Goal: Information Seeking & Learning: Learn about a topic

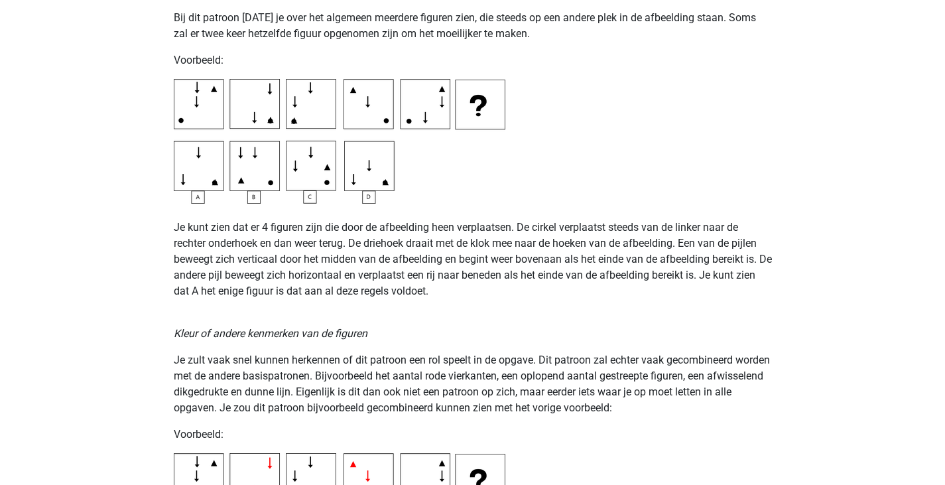
scroll to position [2321, 0]
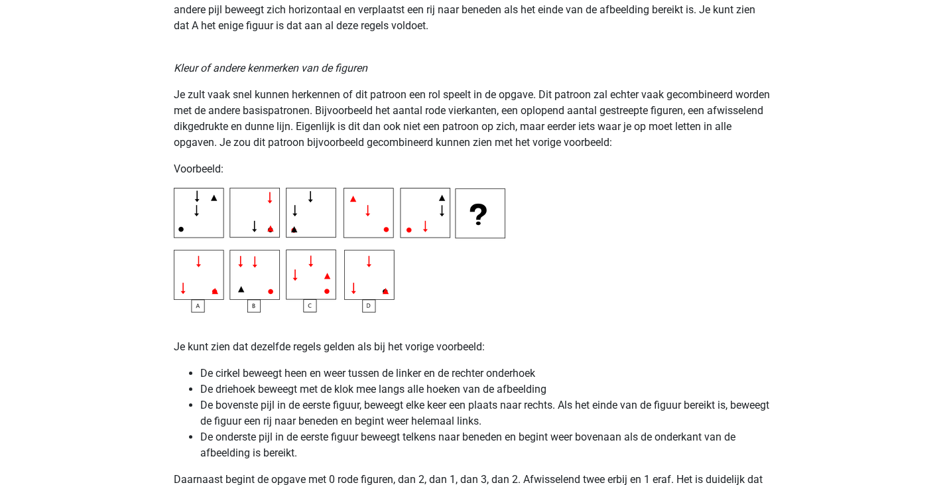
click at [202, 271] on img at bounding box center [340, 250] width 332 height 125
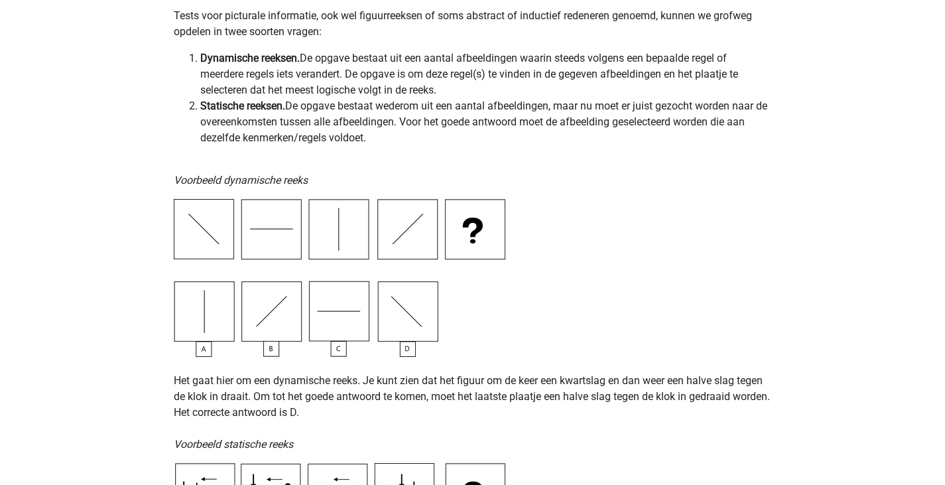
scroll to position [0, 0]
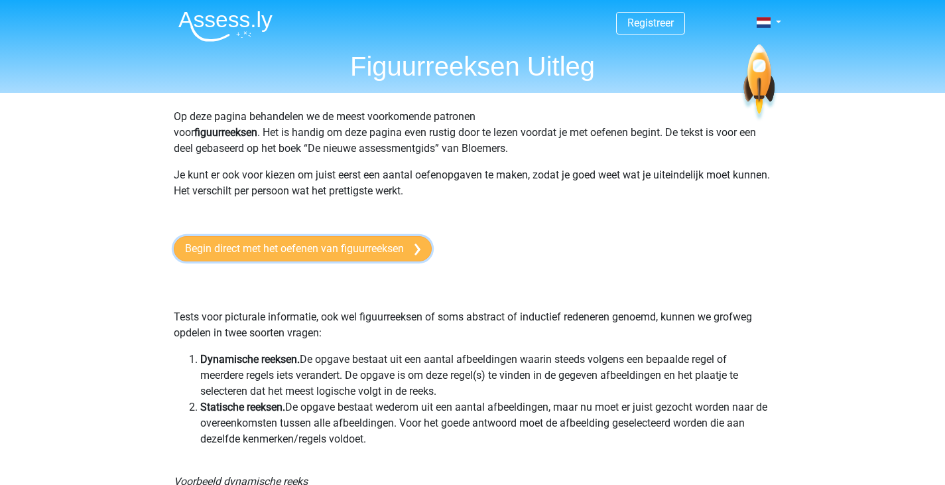
click at [294, 254] on link "Begin direct met het oefenen van figuurreeksen" at bounding box center [303, 248] width 258 height 25
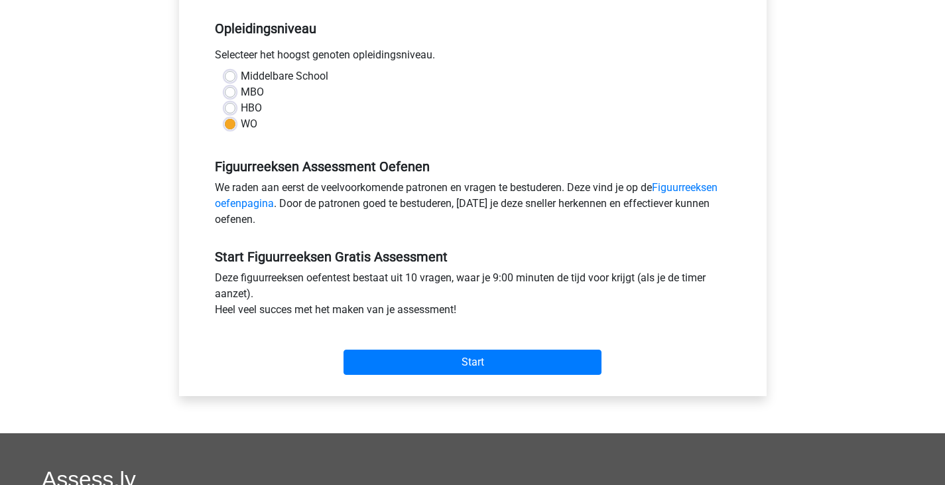
scroll to position [265, 0]
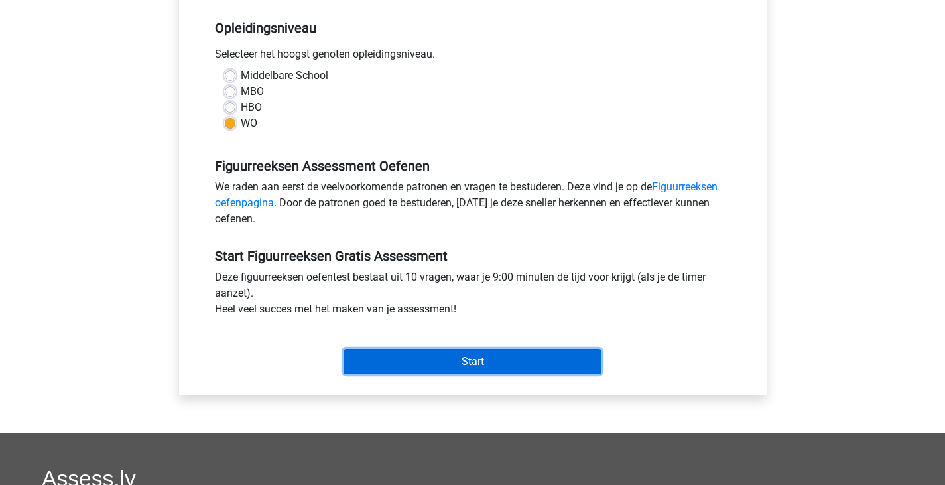
click at [537, 364] on input "Start" at bounding box center [473, 361] width 258 height 25
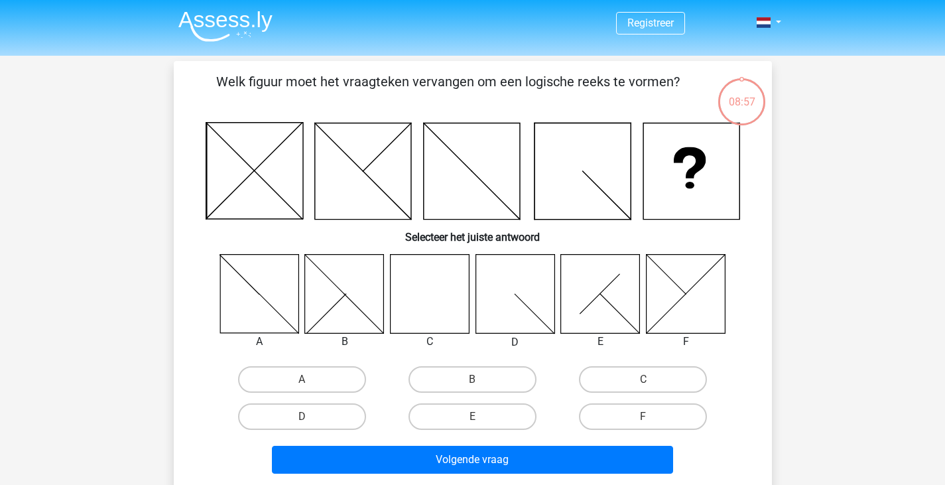
click at [448, 305] on icon at bounding box center [429, 293] width 79 height 79
click at [637, 385] on label "C" at bounding box center [643, 379] width 128 height 27
click at [643, 385] on input "C" at bounding box center [647, 383] width 9 height 9
radio input "true"
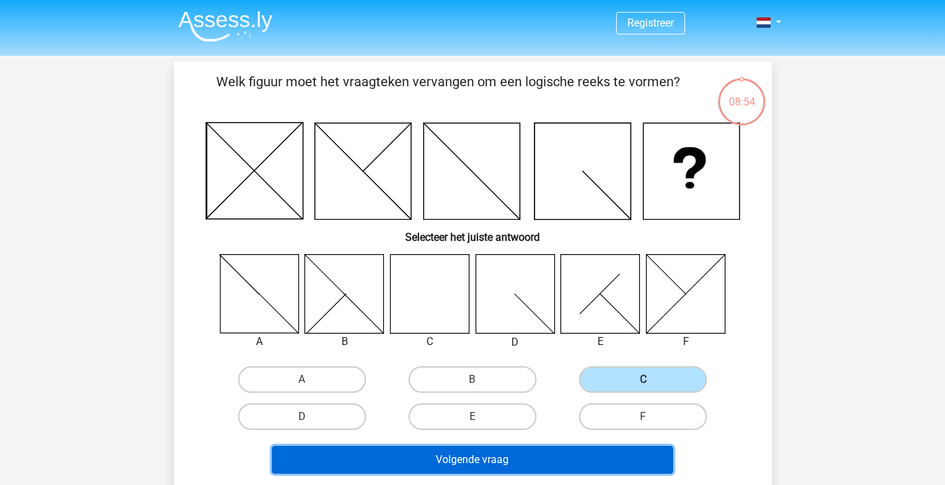
click at [497, 464] on button "Volgende vraag" at bounding box center [472, 460] width 401 height 28
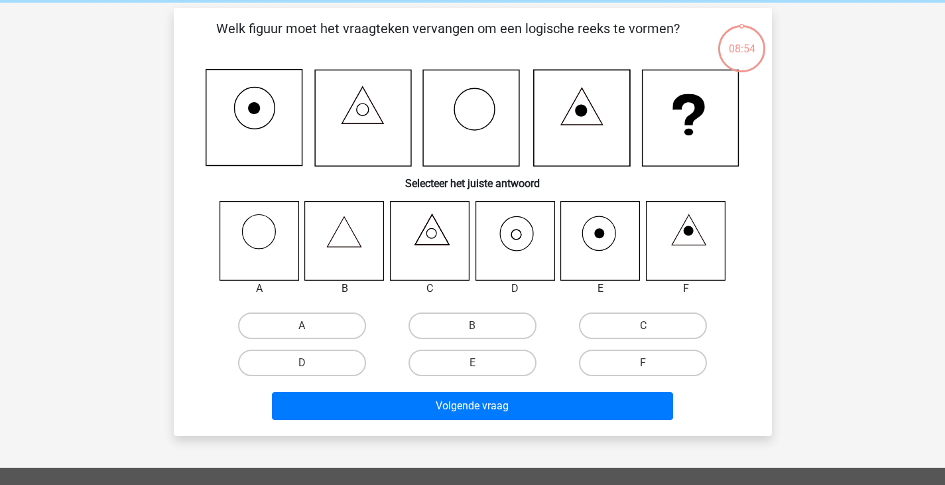
scroll to position [61, 0]
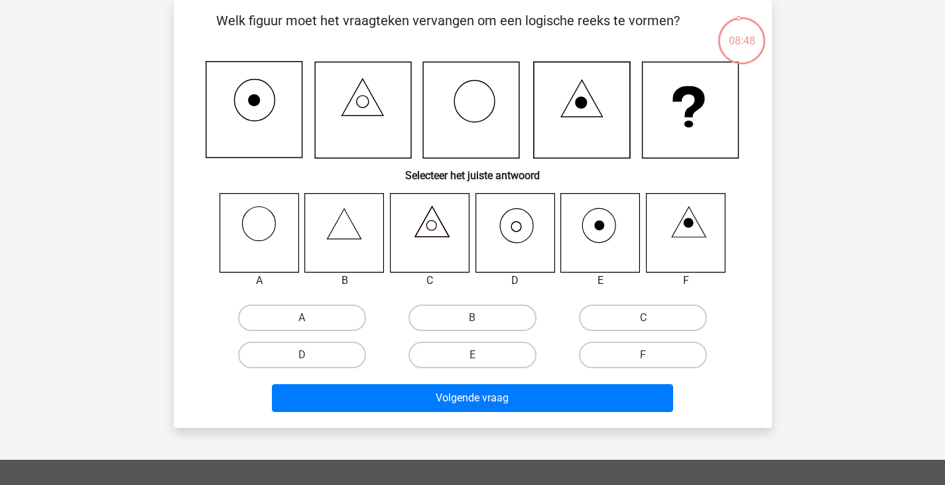
drag, startPoint x: 433, startPoint y: 107, endPoint x: 473, endPoint y: 110, distance: 39.9
click at [473, 110] on icon at bounding box center [471, 110] width 96 height 96
click at [277, 357] on label "D" at bounding box center [302, 355] width 128 height 27
click at [302, 357] on input "D" at bounding box center [306, 359] width 9 height 9
radio input "true"
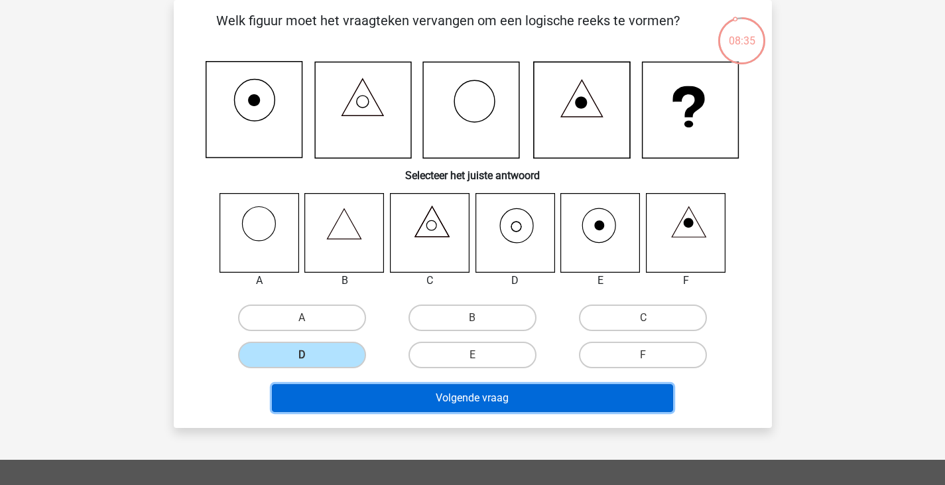
click at [437, 399] on button "Volgende vraag" at bounding box center [472, 398] width 401 height 28
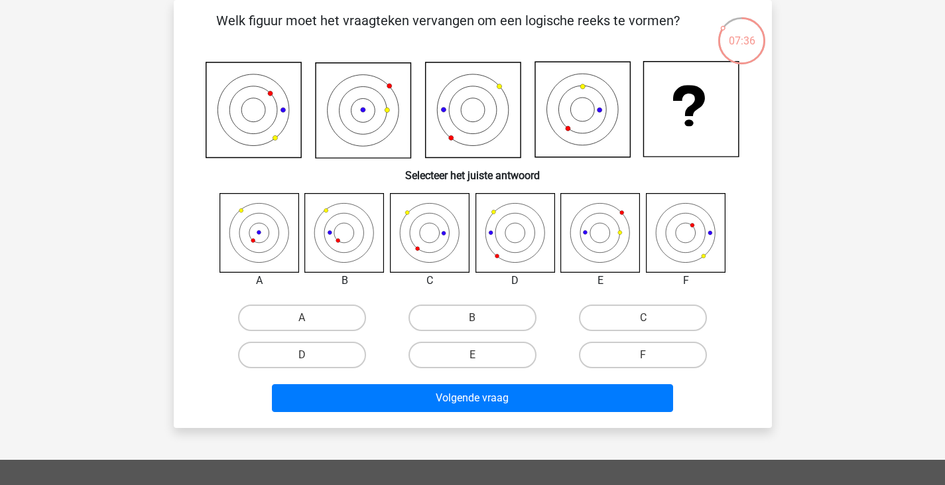
drag, startPoint x: 308, startPoint y: 211, endPoint x: 332, endPoint y: 269, distance: 62.8
click at [329, 255] on div at bounding box center [344, 233] width 100 height 80
click at [300, 314] on label "A" at bounding box center [302, 317] width 128 height 27
click at [302, 318] on input "A" at bounding box center [306, 322] width 9 height 9
radio input "true"
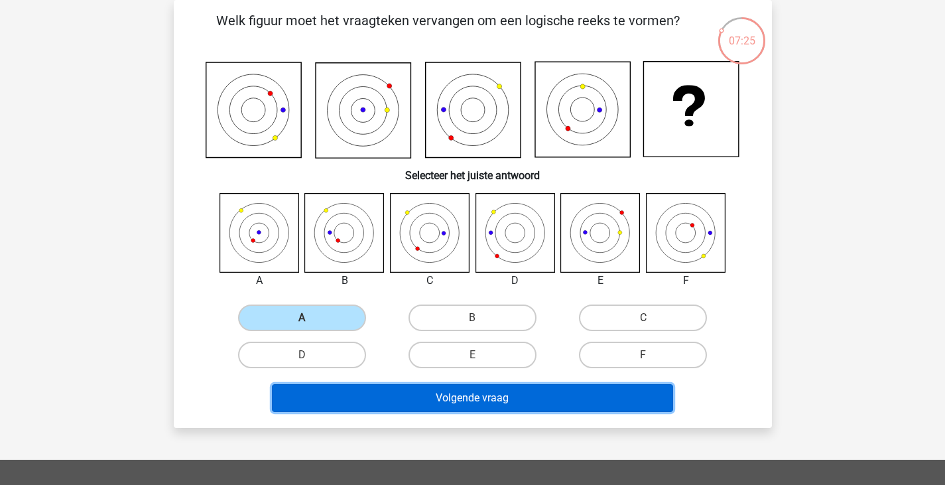
click at [459, 400] on button "Volgende vraag" at bounding box center [472, 398] width 401 height 28
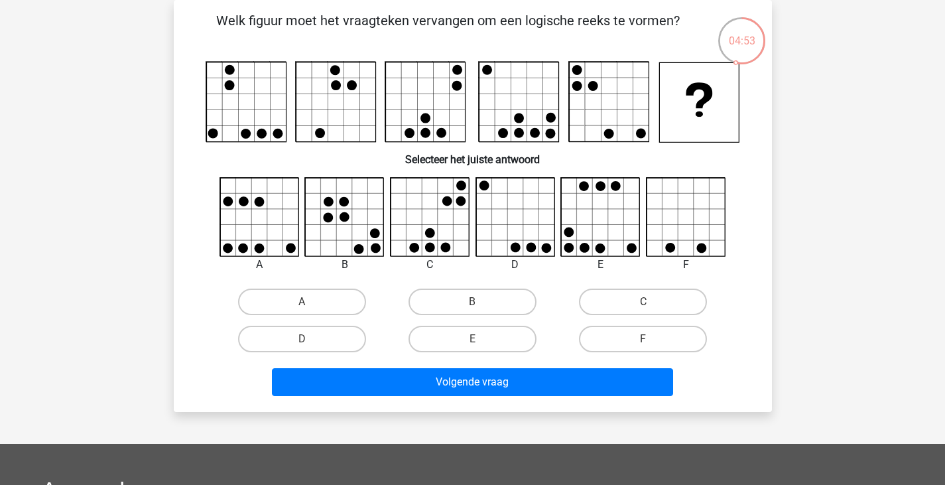
click at [263, 229] on icon at bounding box center [259, 217] width 79 height 79
click at [318, 301] on label "A" at bounding box center [302, 301] width 128 height 27
click at [310, 302] on input "A" at bounding box center [306, 306] width 9 height 9
radio input "true"
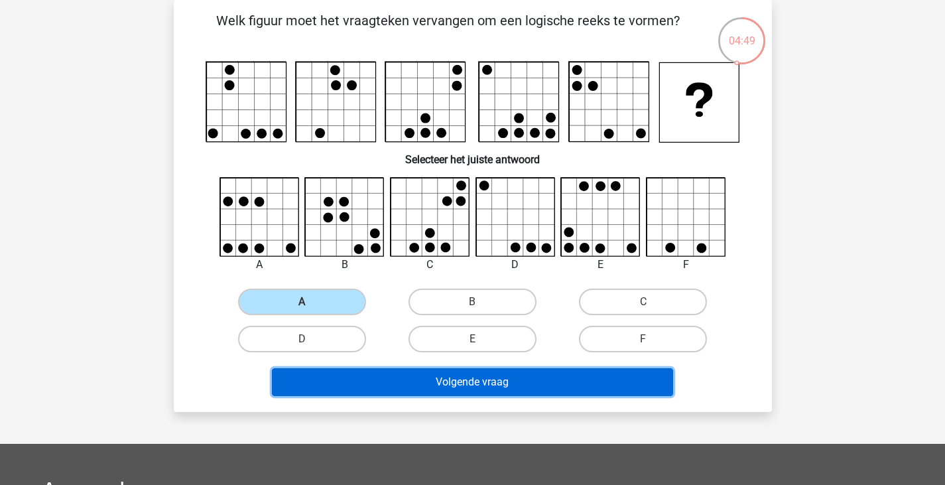
click at [507, 385] on button "Volgende vraag" at bounding box center [472, 382] width 401 height 28
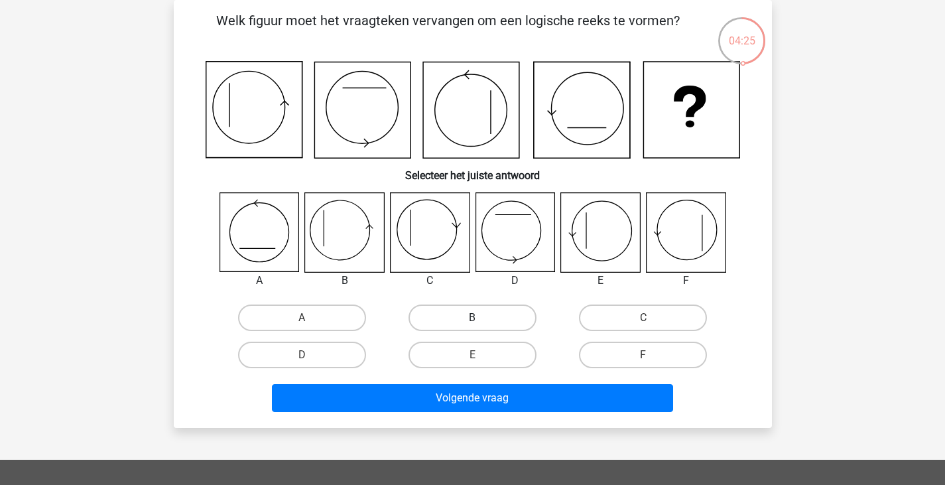
click at [497, 318] on label "B" at bounding box center [472, 317] width 128 height 27
click at [481, 318] on input "B" at bounding box center [476, 322] width 9 height 9
radio input "true"
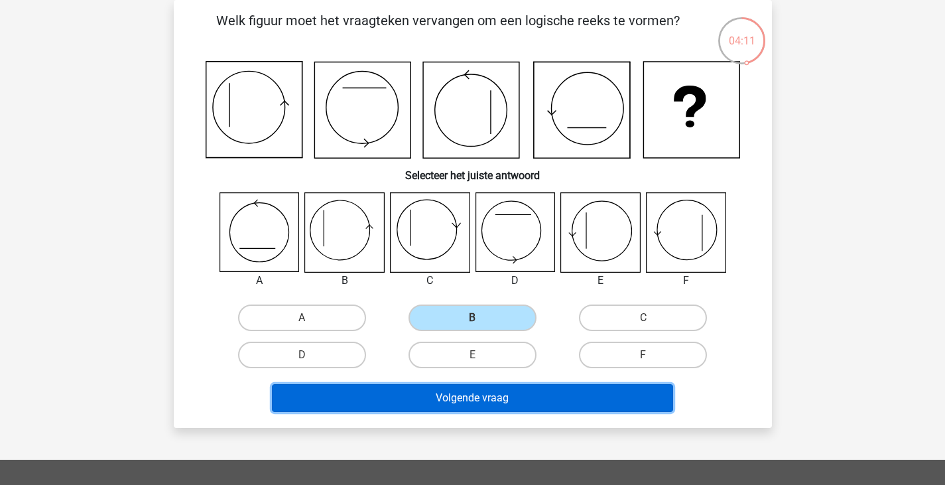
click at [516, 405] on button "Volgende vraag" at bounding box center [472, 398] width 401 height 28
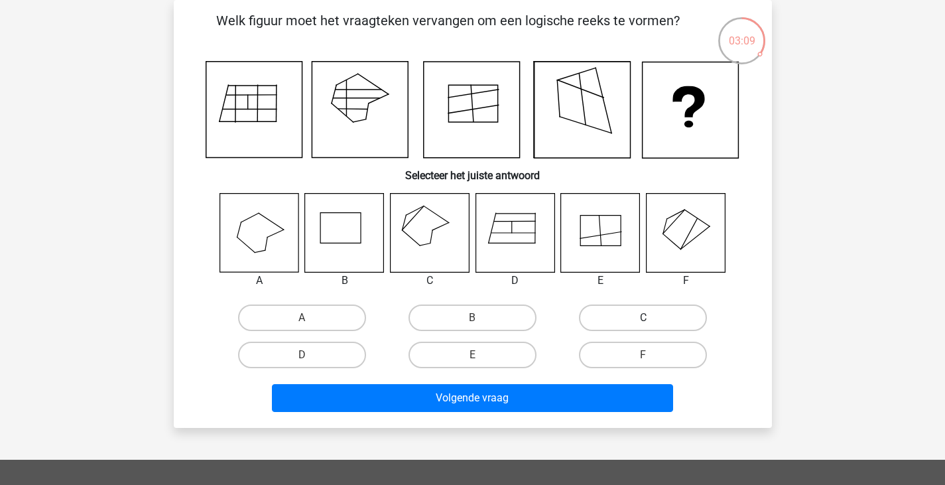
click at [641, 319] on label "C" at bounding box center [643, 317] width 128 height 27
click at [643, 319] on input "C" at bounding box center [647, 322] width 9 height 9
radio input "true"
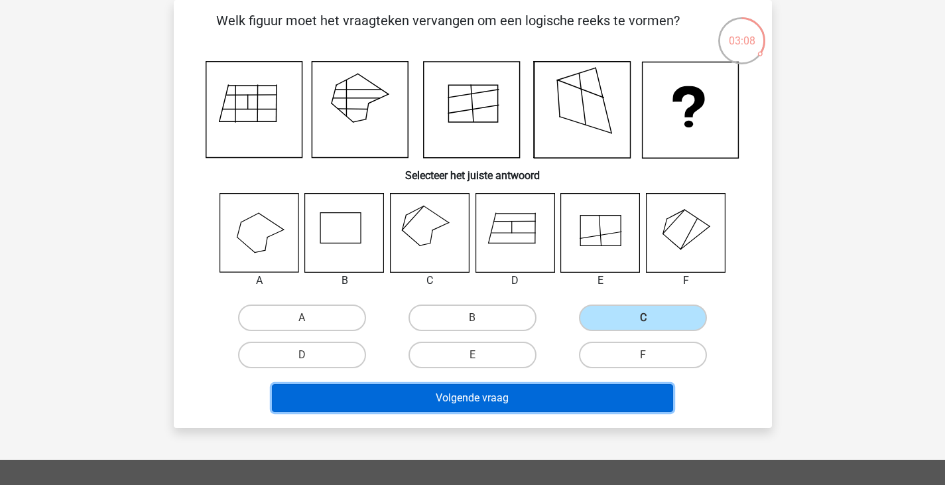
click at [493, 401] on button "Volgende vraag" at bounding box center [472, 398] width 401 height 28
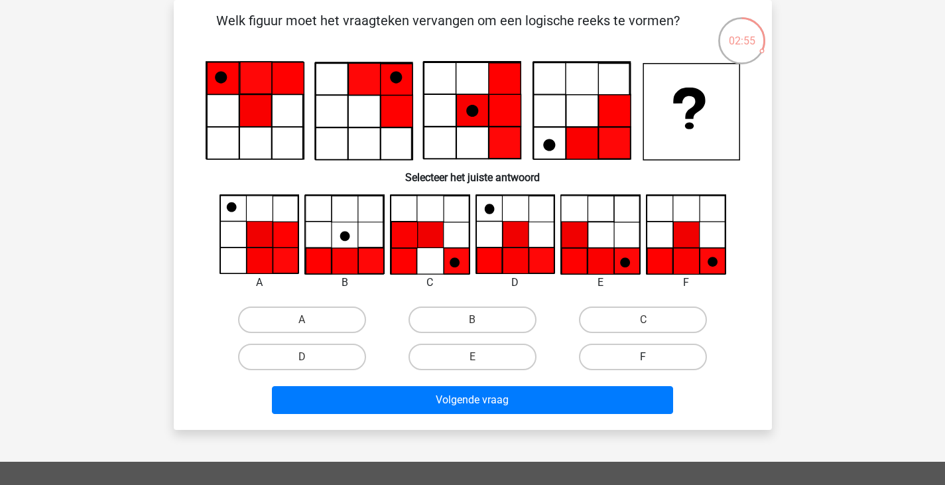
click at [633, 353] on label "F" at bounding box center [643, 357] width 128 height 27
click at [643, 357] on input "F" at bounding box center [647, 361] width 9 height 9
radio input "true"
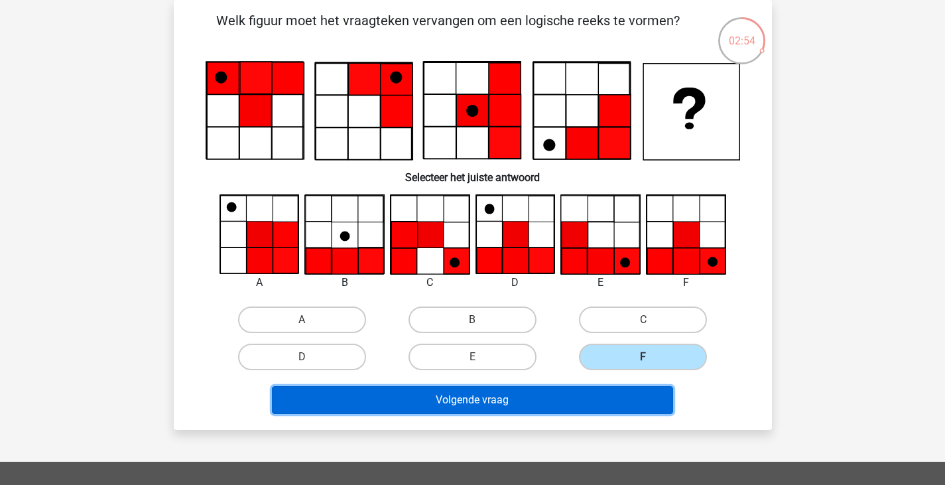
click at [609, 397] on button "Volgende vraag" at bounding box center [472, 400] width 401 height 28
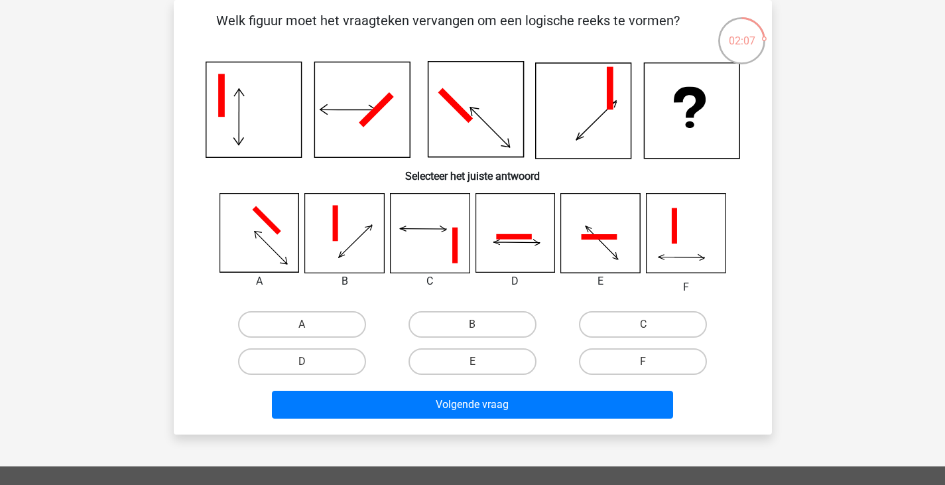
drag, startPoint x: 676, startPoint y: 320, endPoint x: 604, endPoint y: 381, distance: 94.1
click at [675, 323] on label "C" at bounding box center [643, 324] width 128 height 27
click at [652, 324] on input "C" at bounding box center [647, 328] width 9 height 9
radio input "true"
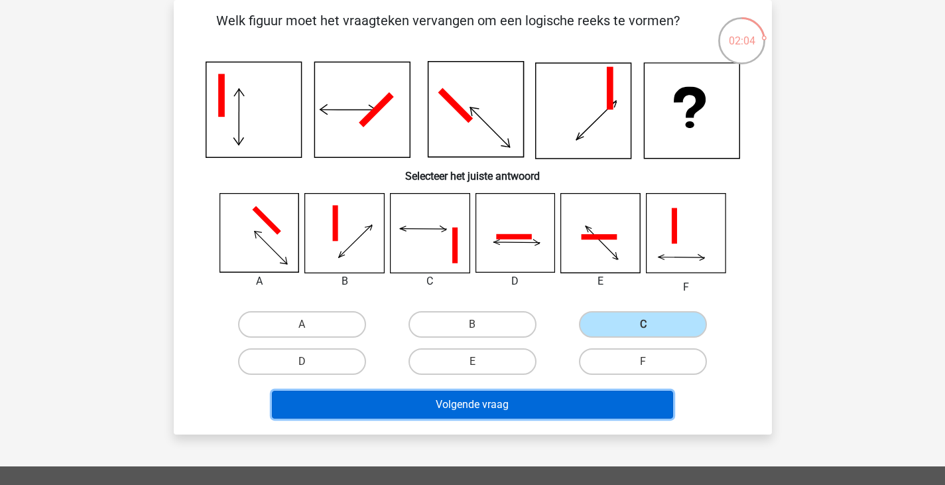
click at [535, 412] on button "Volgende vraag" at bounding box center [472, 405] width 401 height 28
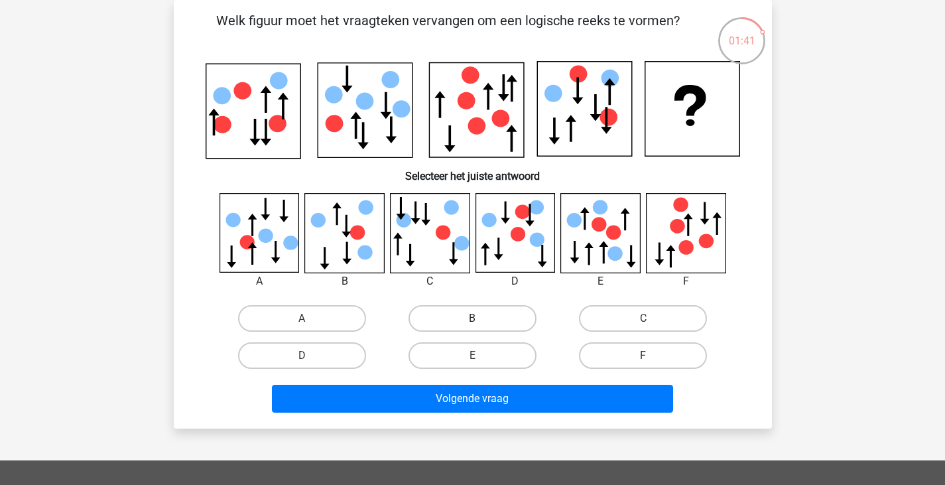
click at [445, 316] on label "B" at bounding box center [472, 318] width 128 height 27
click at [472, 318] on input "B" at bounding box center [476, 322] width 9 height 9
radio input "true"
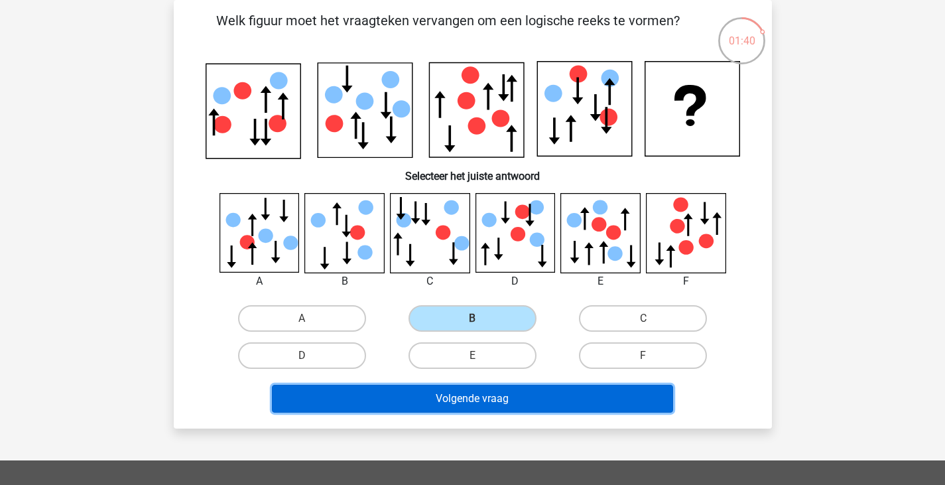
click at [494, 405] on button "Volgende vraag" at bounding box center [472, 399] width 401 height 28
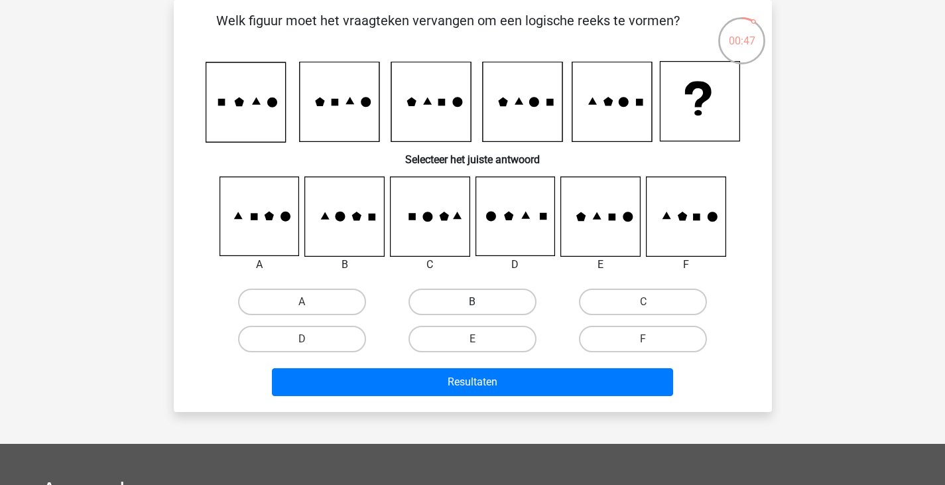
click at [481, 294] on label "B" at bounding box center [472, 301] width 128 height 27
click at [481, 302] on input "B" at bounding box center [476, 306] width 9 height 9
radio input "true"
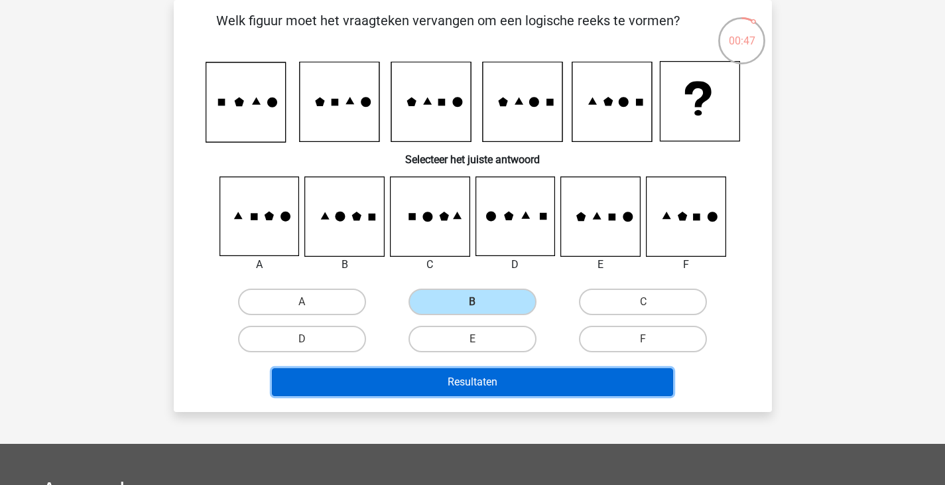
click at [523, 387] on button "Resultaten" at bounding box center [472, 382] width 401 height 28
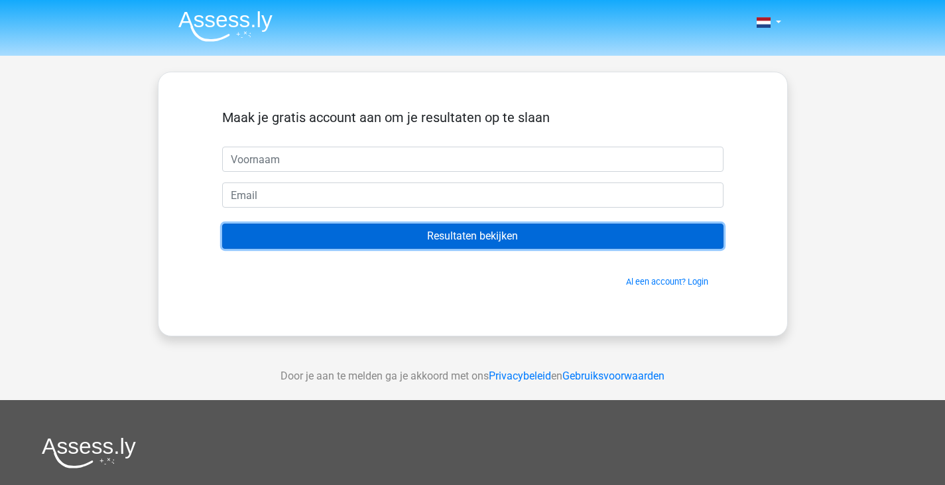
click at [424, 242] on input "Resultaten bekijken" at bounding box center [472, 235] width 501 height 25
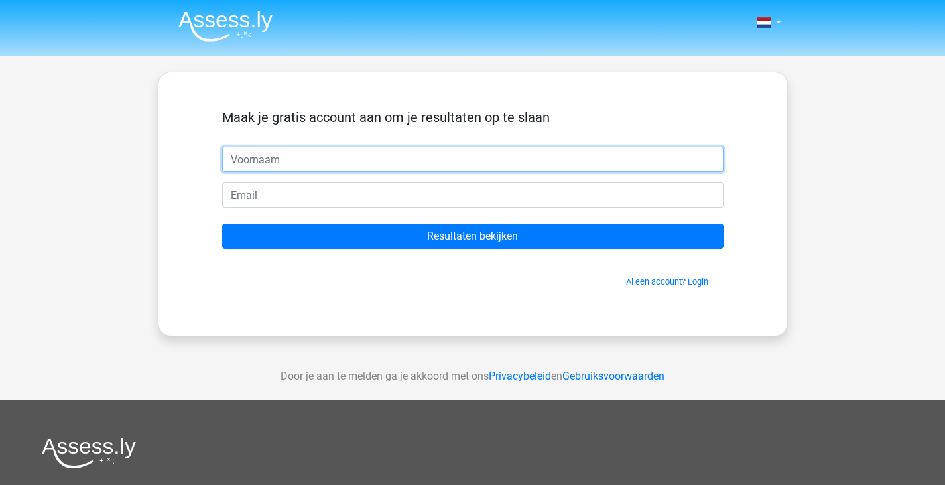
click at [270, 154] on input "text" at bounding box center [472, 159] width 501 height 25
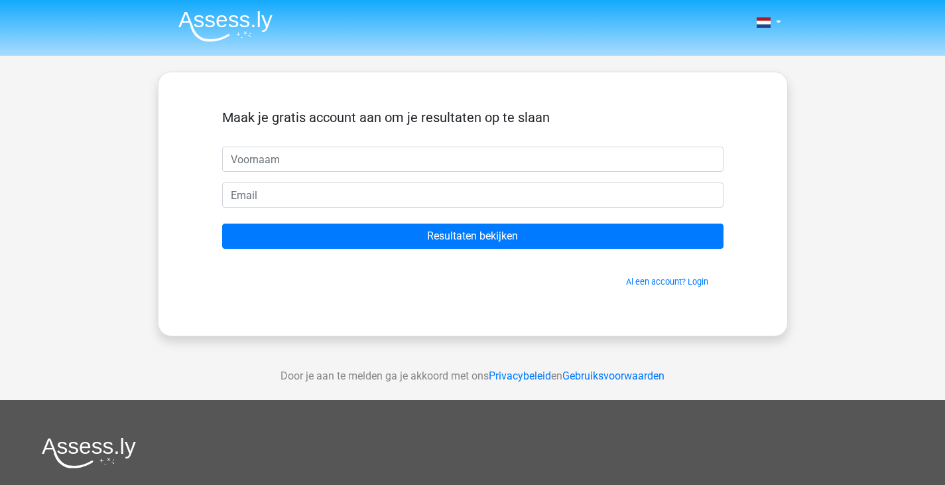
click at [249, 143] on div "Maak je gratis account aan om je resultaten op te slaan" at bounding box center [472, 127] width 501 height 37
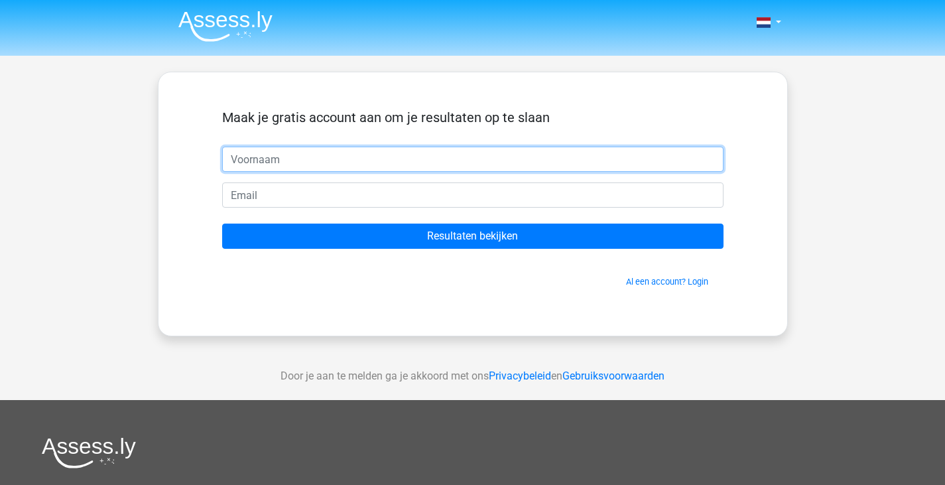
click at [316, 168] on input "text" at bounding box center [472, 159] width 501 height 25
type input "Kim"
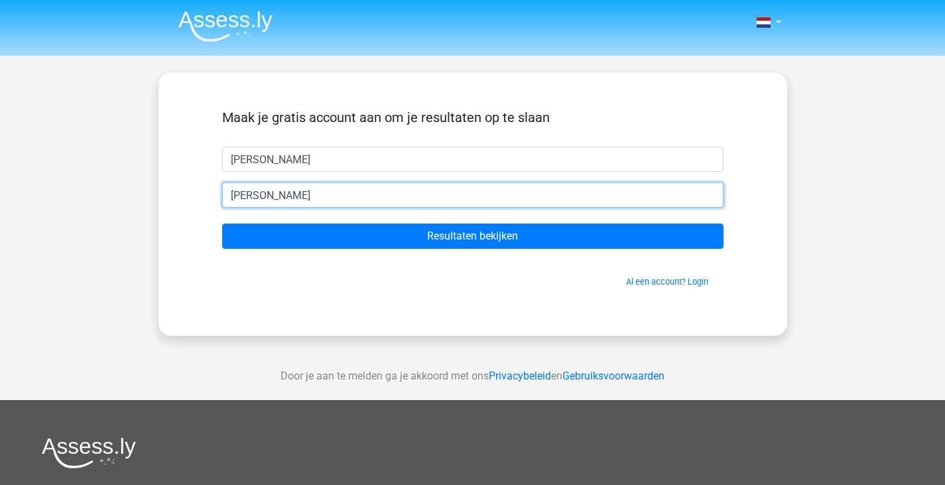
type input "kim.romijn@hotmail.com"
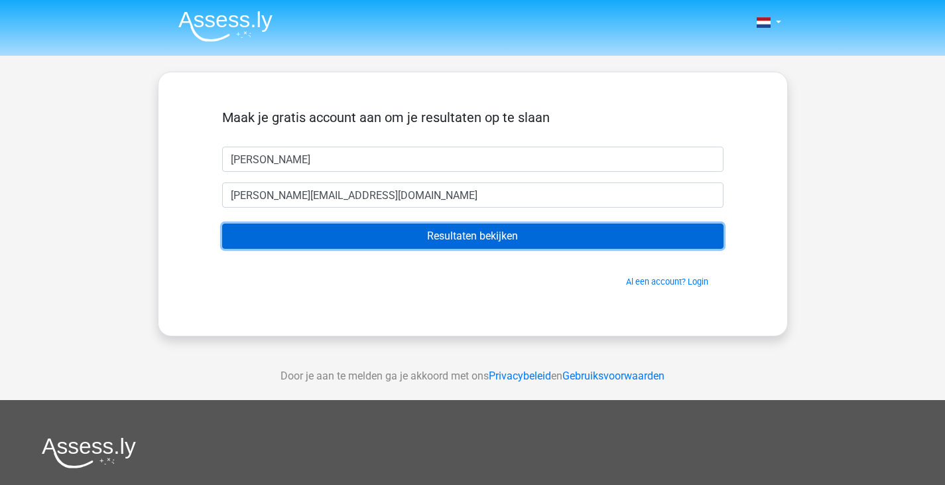
click at [426, 243] on input "Resultaten bekijken" at bounding box center [472, 235] width 501 height 25
click at [420, 241] on input "Resultaten bekijken" at bounding box center [472, 235] width 501 height 25
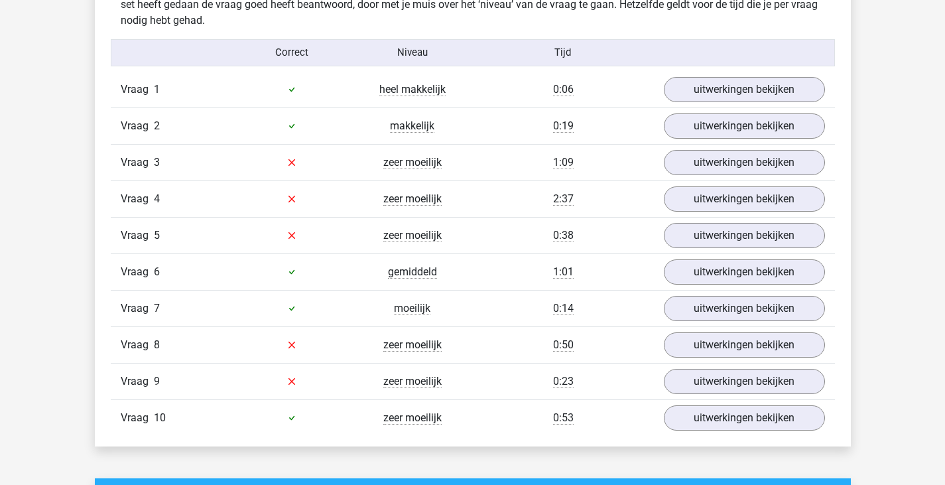
scroll to position [1061, 0]
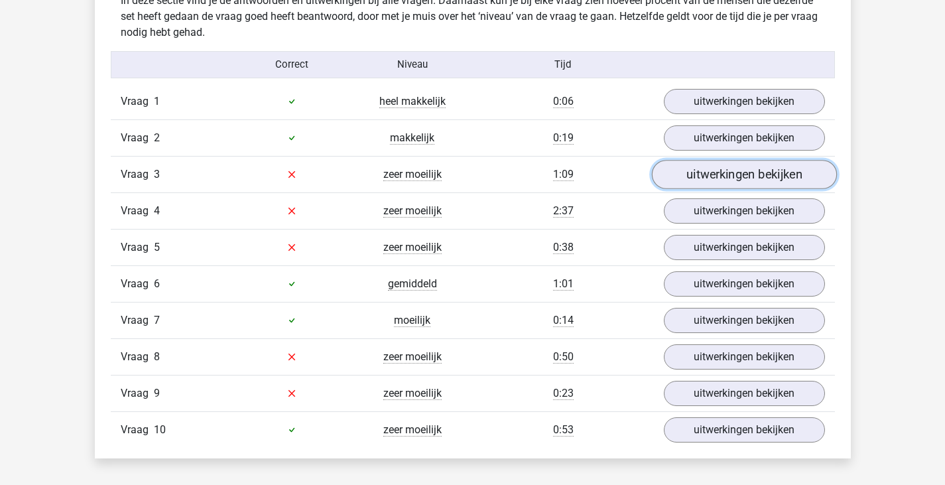
click at [738, 174] on link "uitwerkingen bekijken" at bounding box center [743, 174] width 185 height 29
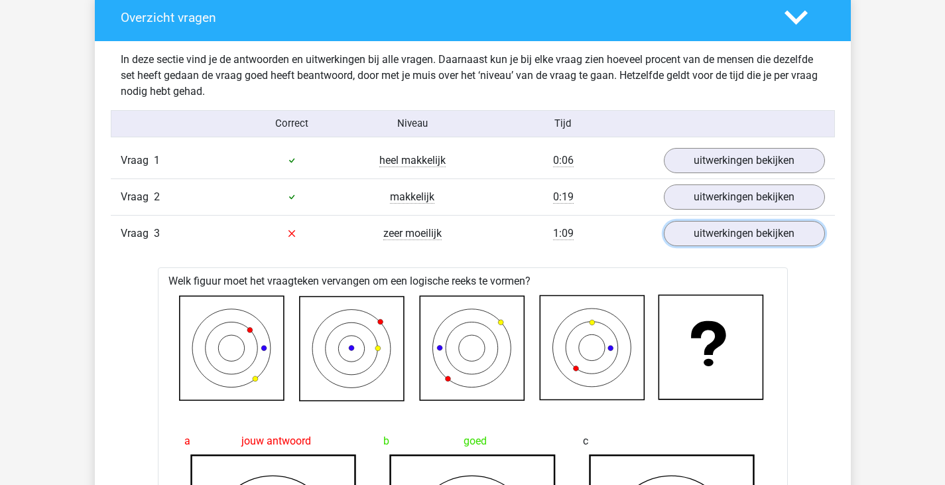
scroll to position [995, 0]
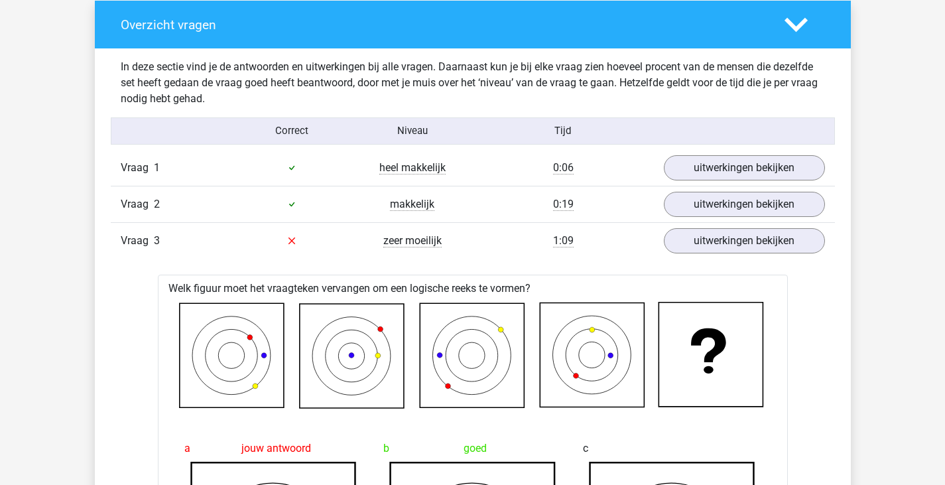
click at [794, 26] on polygon at bounding box center [795, 24] width 23 height 15
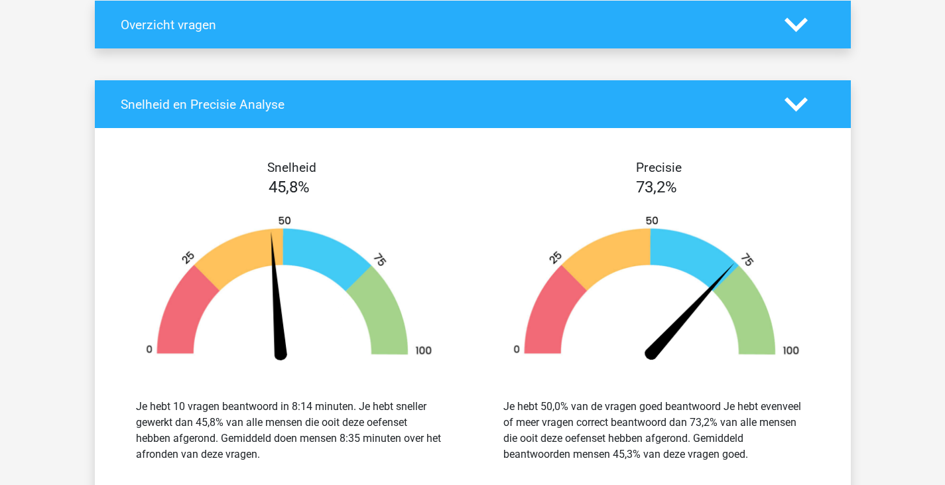
click at [794, 26] on polygon at bounding box center [795, 24] width 23 height 15
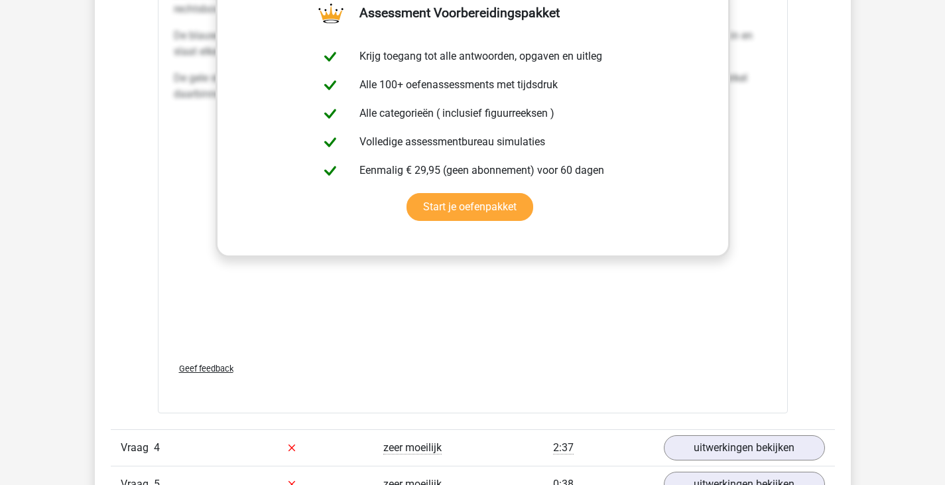
scroll to position [2122, 0]
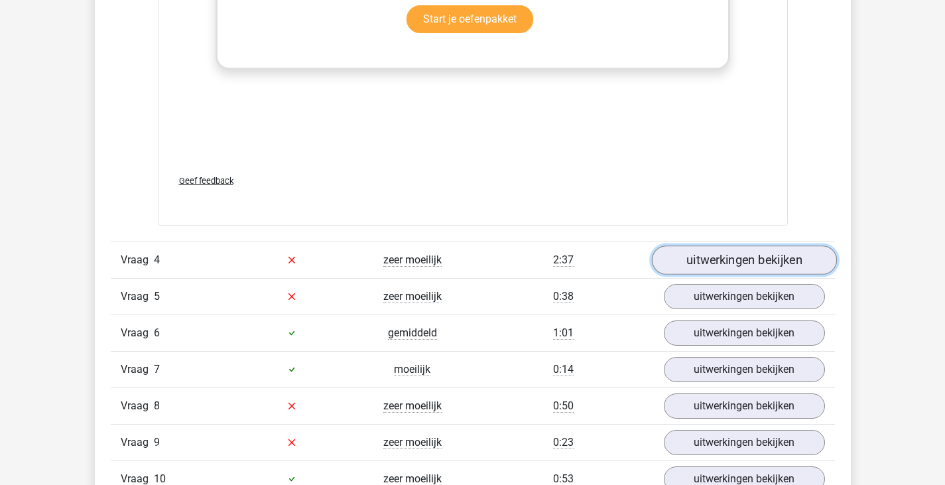
click at [723, 261] on link "uitwerkingen bekijken" at bounding box center [743, 259] width 185 height 29
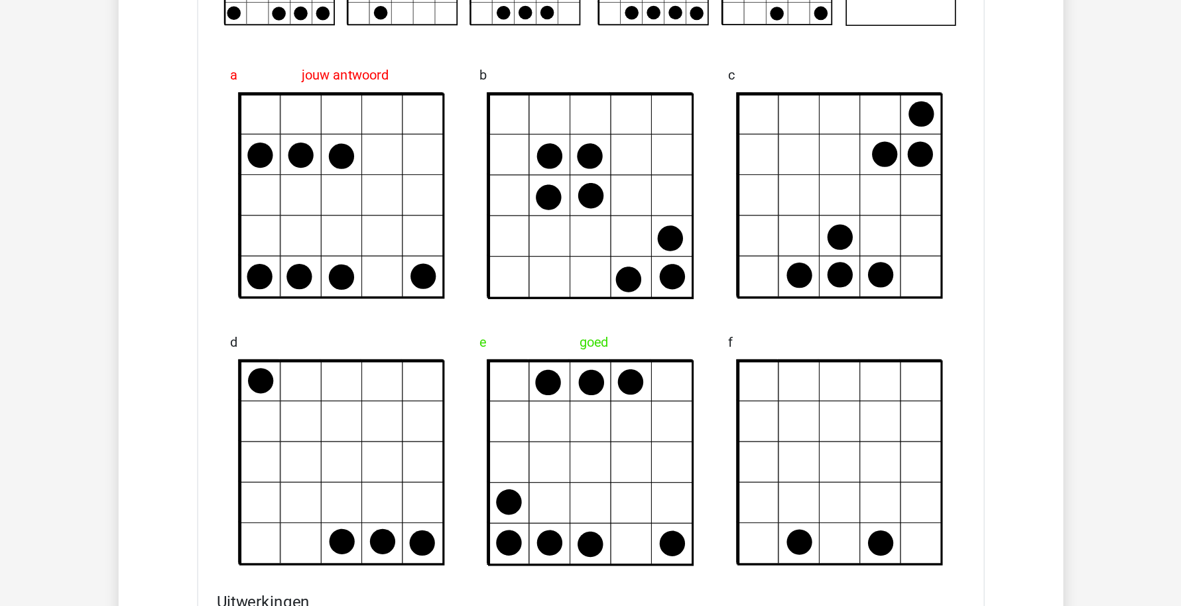
scroll to position [2454, 0]
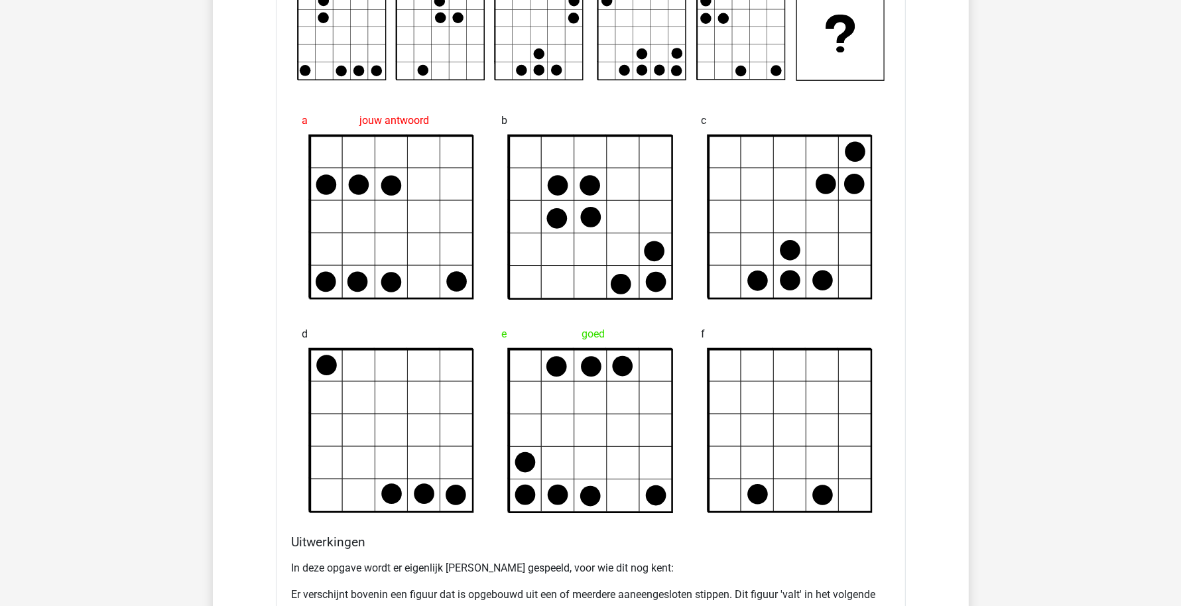
drag, startPoint x: 954, startPoint y: 5, endPoint x: 1, endPoint y: 383, distance: 1025.8
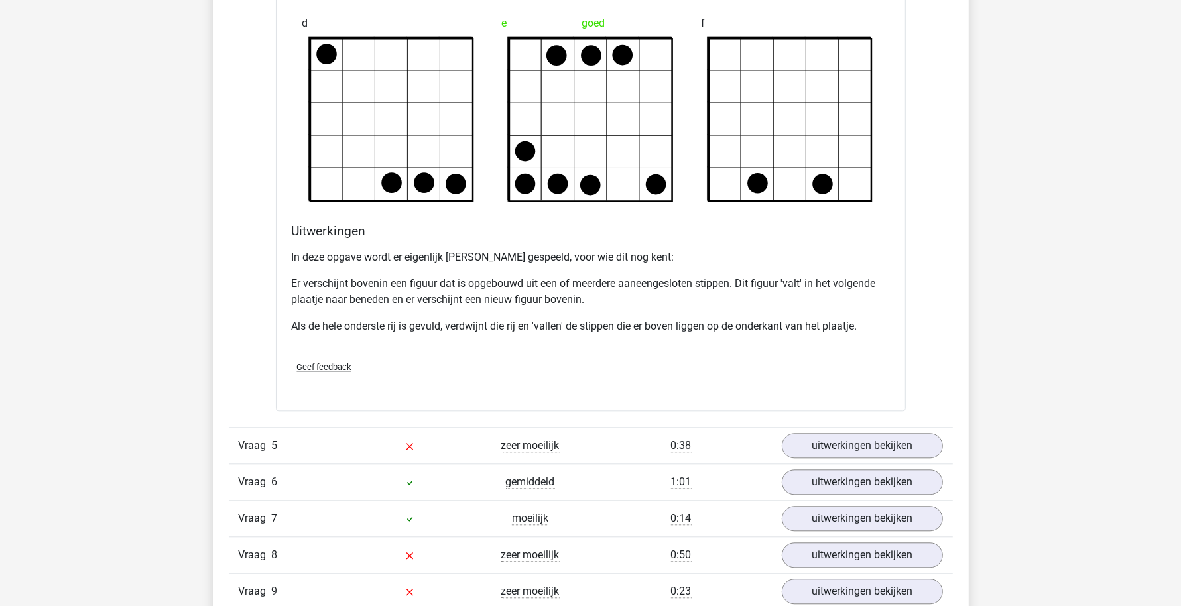
scroll to position [2785, 0]
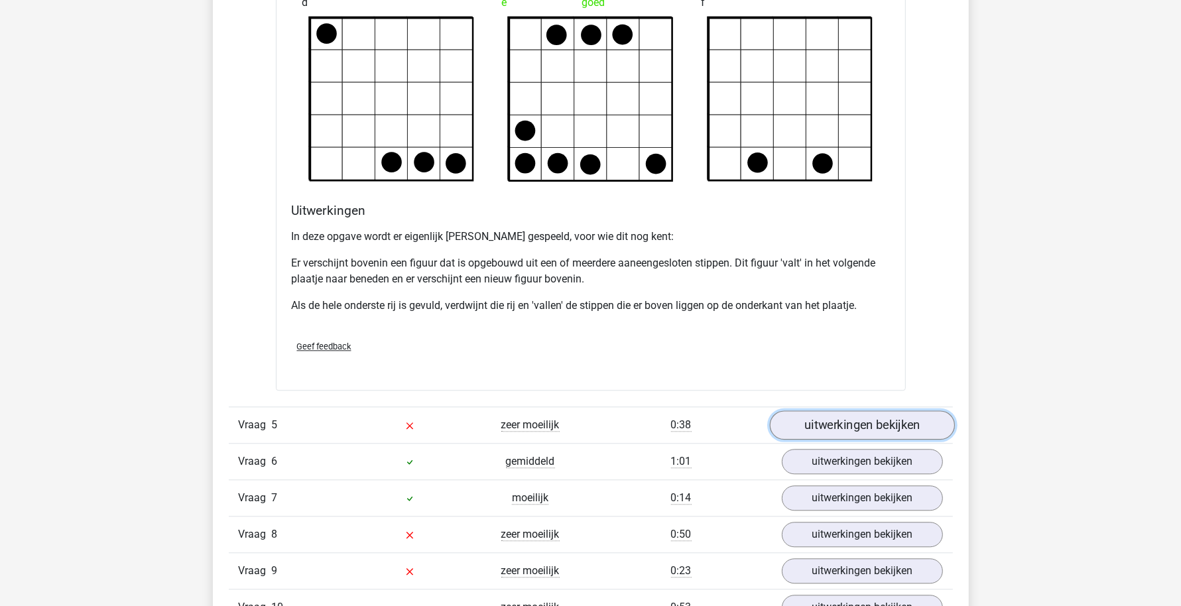
click at [843, 425] on link "uitwerkingen bekijken" at bounding box center [861, 424] width 185 height 29
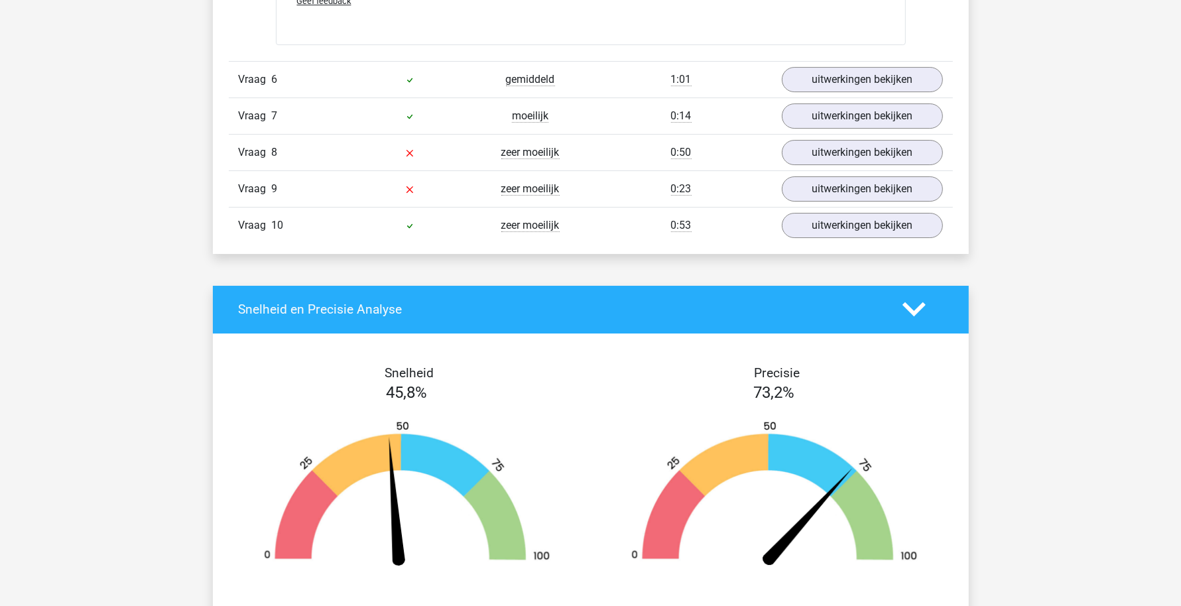
scroll to position [4029, 0]
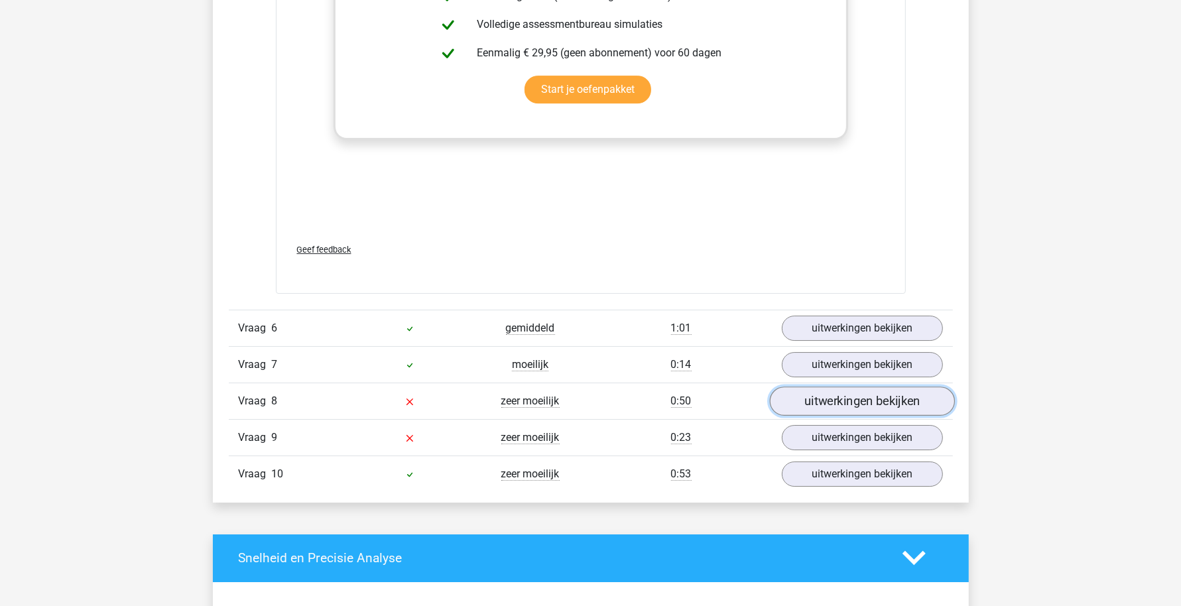
click at [835, 391] on link "uitwerkingen bekijken" at bounding box center [861, 401] width 185 height 29
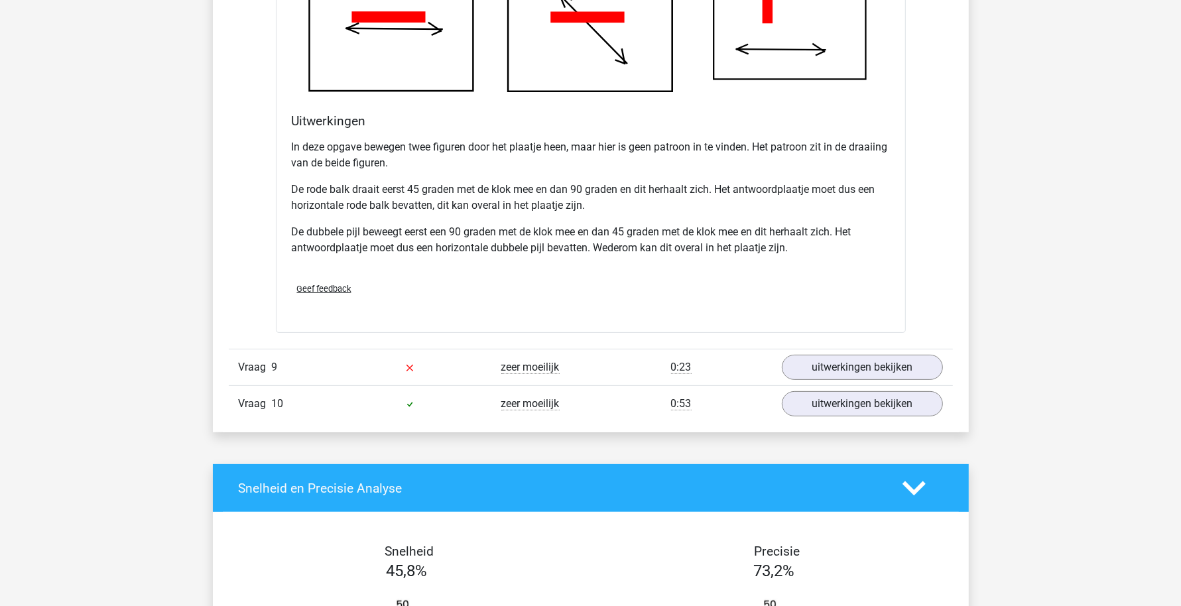
scroll to position [4940, 0]
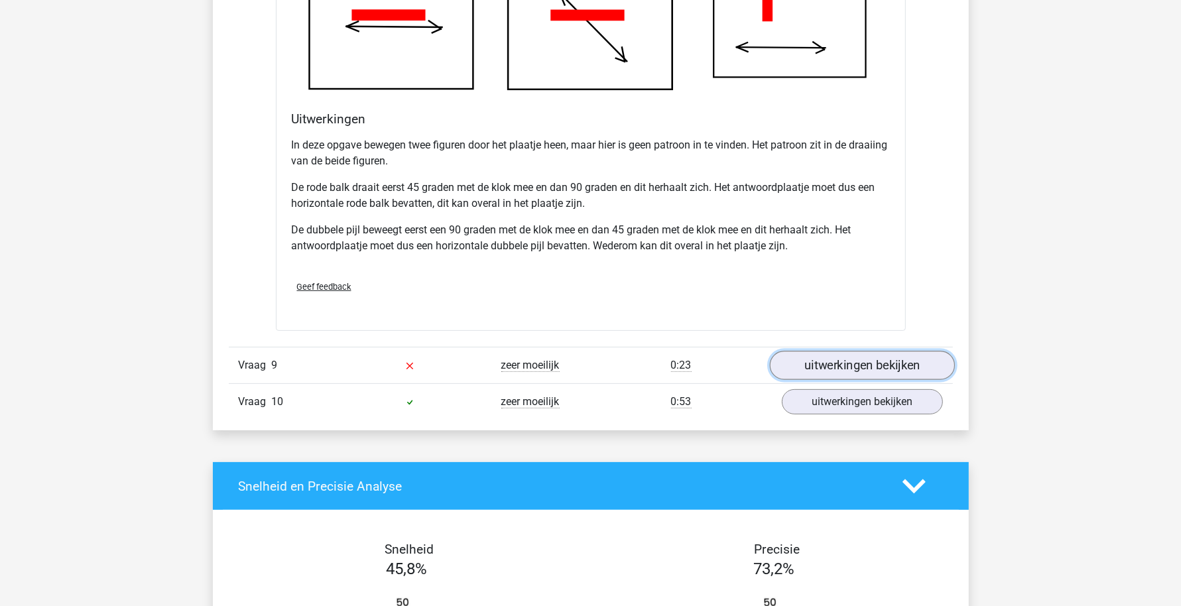
click at [896, 364] on link "uitwerkingen bekijken" at bounding box center [861, 365] width 185 height 29
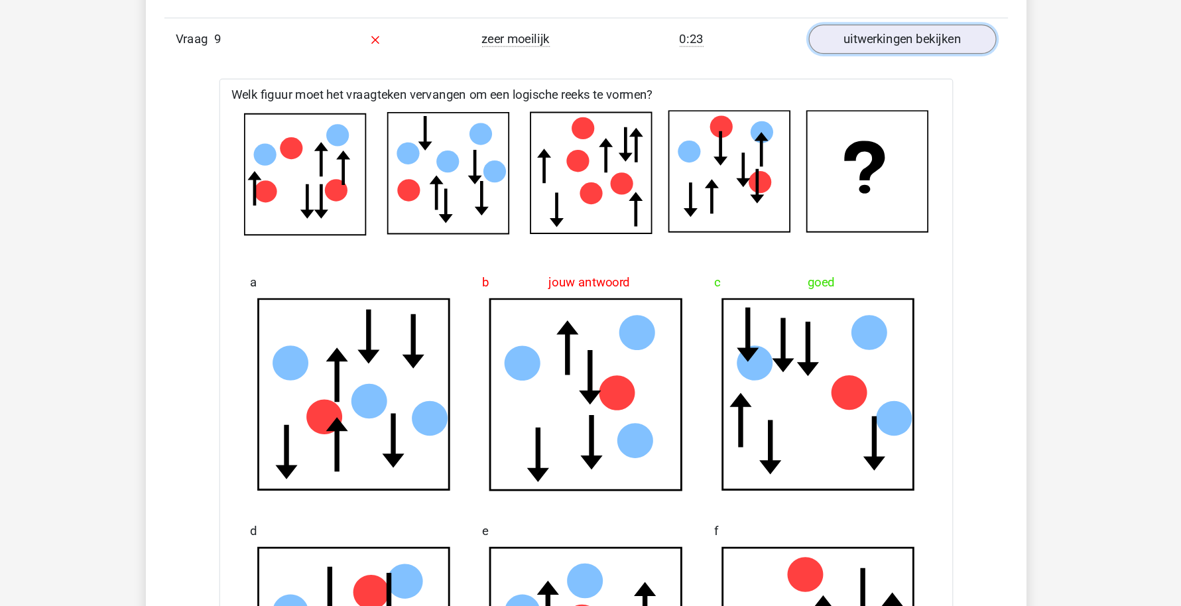
scroll to position [5226, 0]
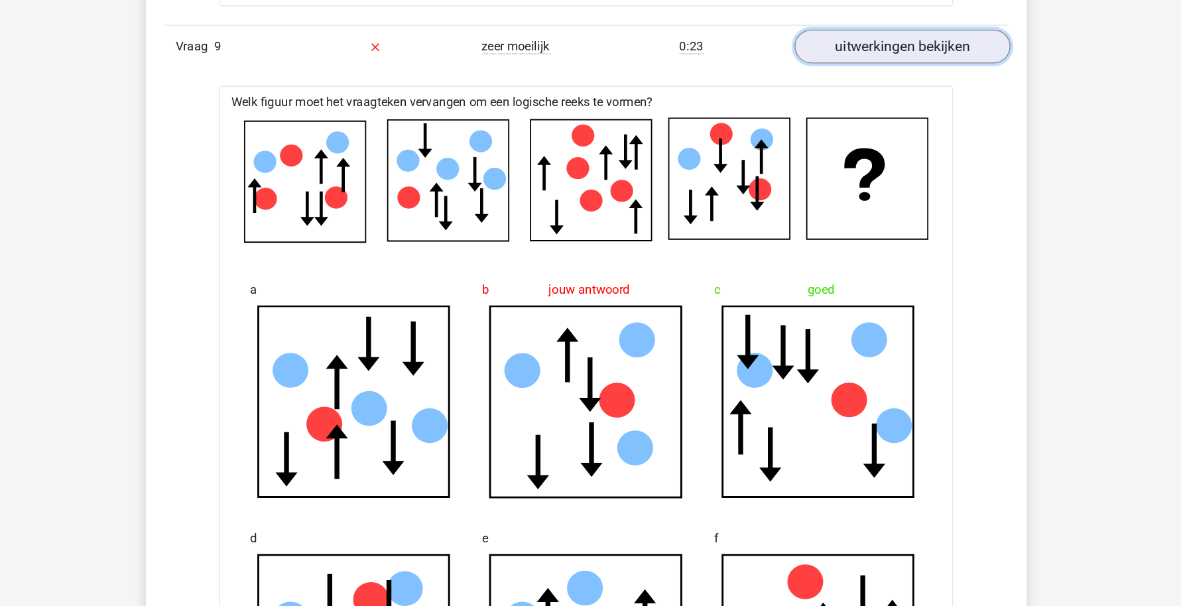
click at [901, 82] on link "uitwerkingen bekijken" at bounding box center [861, 80] width 185 height 29
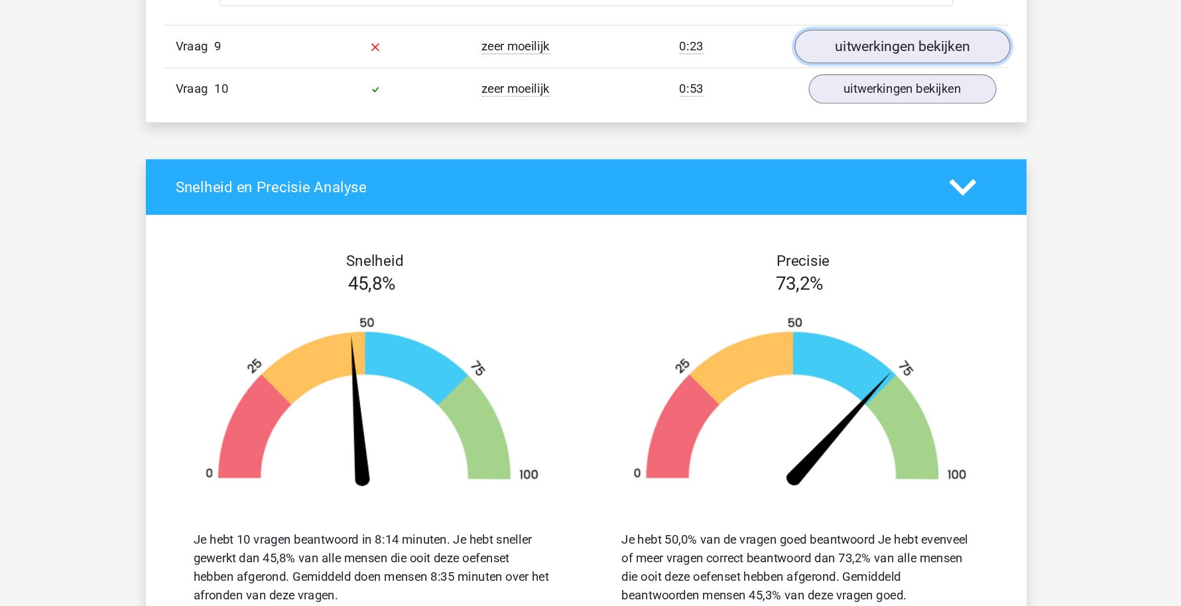
click at [897, 76] on link "uitwerkingen bekijken" at bounding box center [861, 80] width 185 height 29
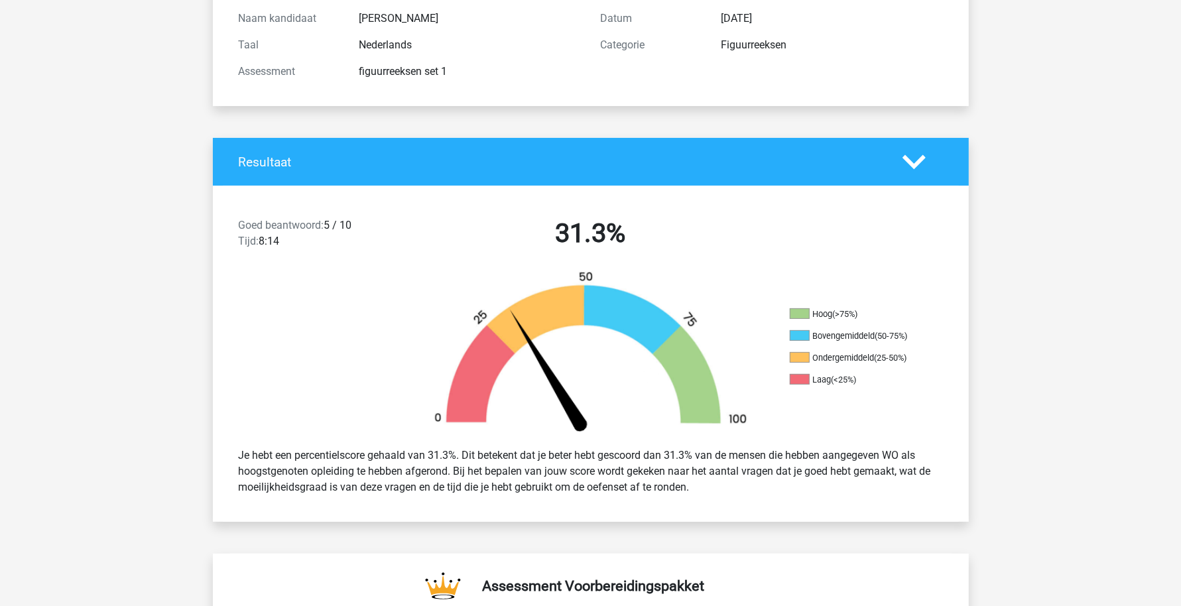
scroll to position [0, 0]
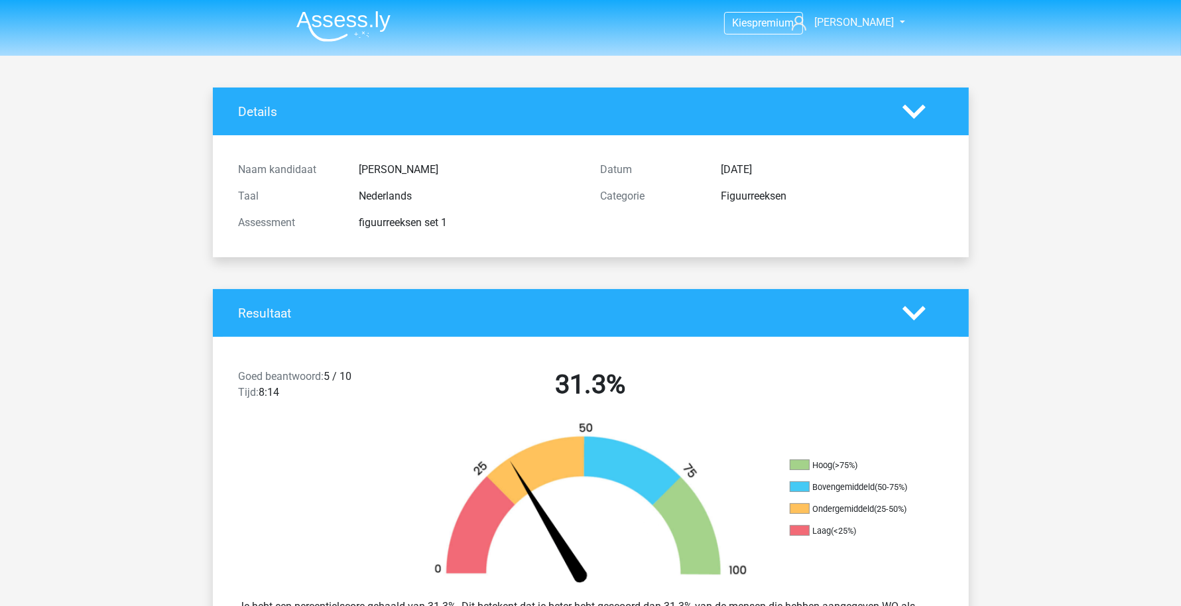
click at [451, 113] on h4 "Details" at bounding box center [561, 111] width 644 height 15
drag, startPoint x: 917, startPoint y: 94, endPoint x: 917, endPoint y: 101, distance: 7.3
click at [917, 99] on div "Details" at bounding box center [591, 112] width 756 height 48
click at [912, 120] on icon at bounding box center [914, 111] width 23 height 23
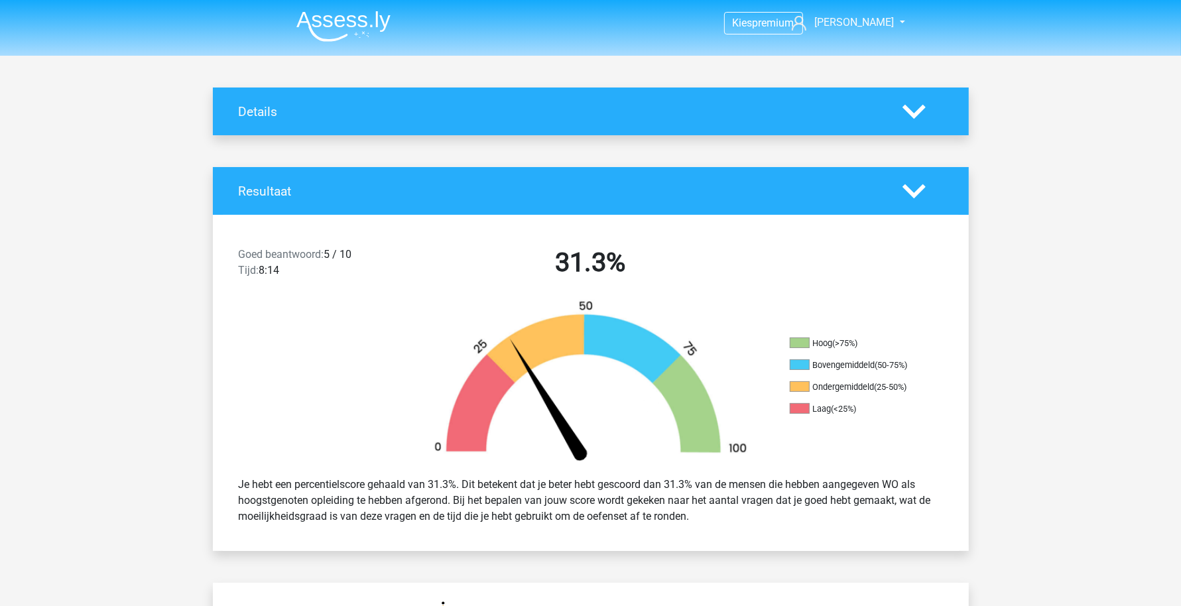
click at [916, 210] on div "Resultaat" at bounding box center [591, 191] width 756 height 48
click at [915, 111] on icon at bounding box center [914, 111] width 23 height 23
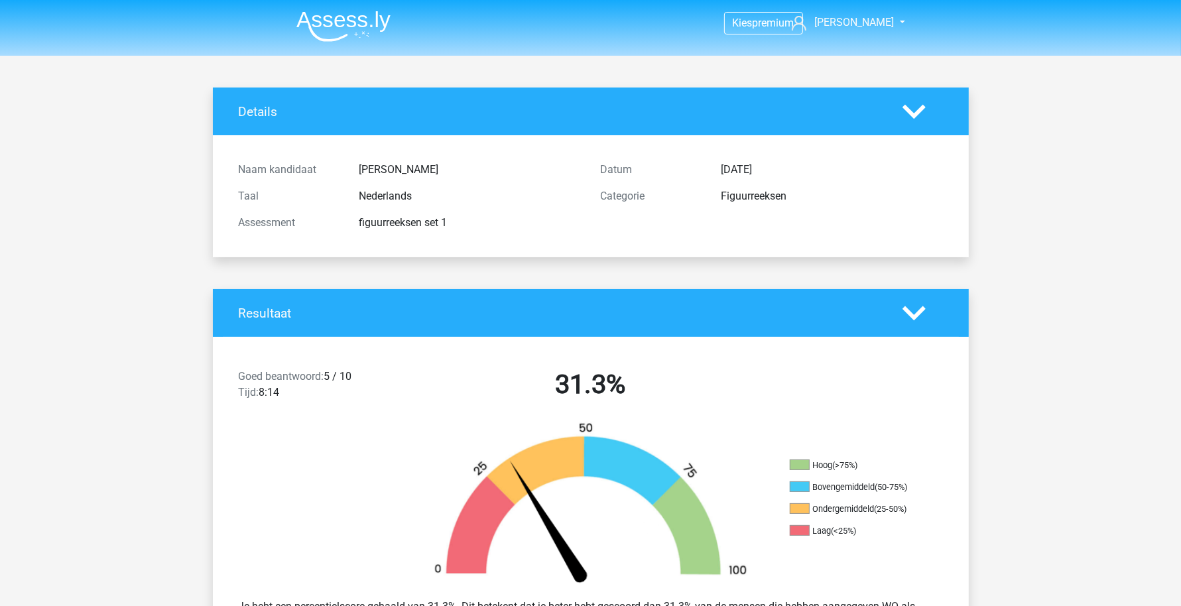
click at [335, 19] on img at bounding box center [343, 26] width 94 height 31
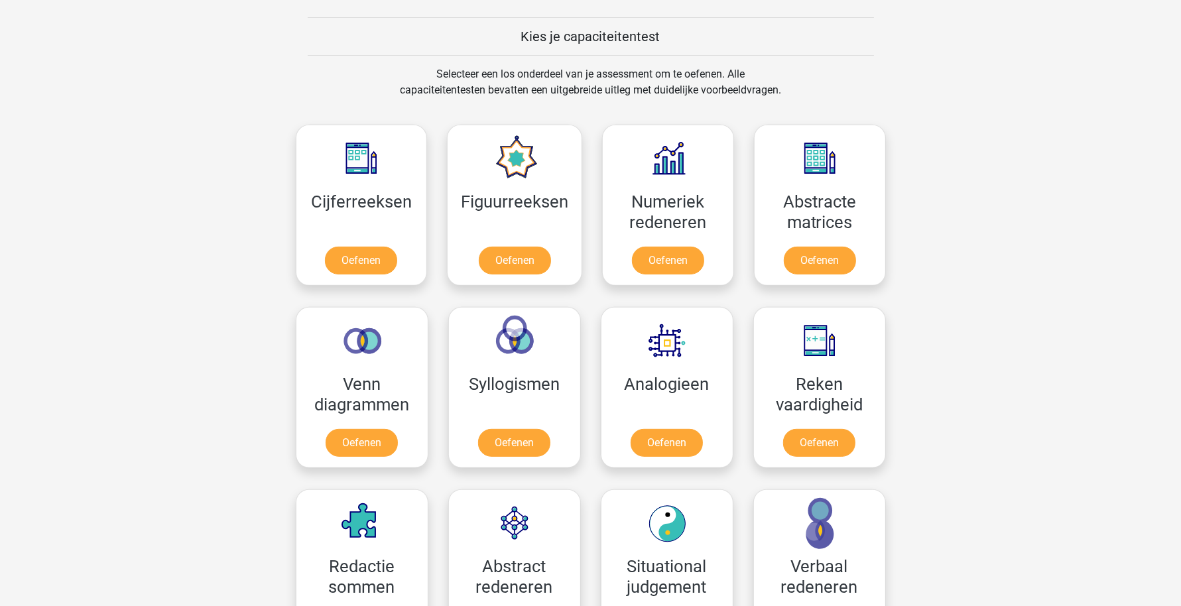
scroll to position [663, 0]
